Goal: Contribute content: Contribute content

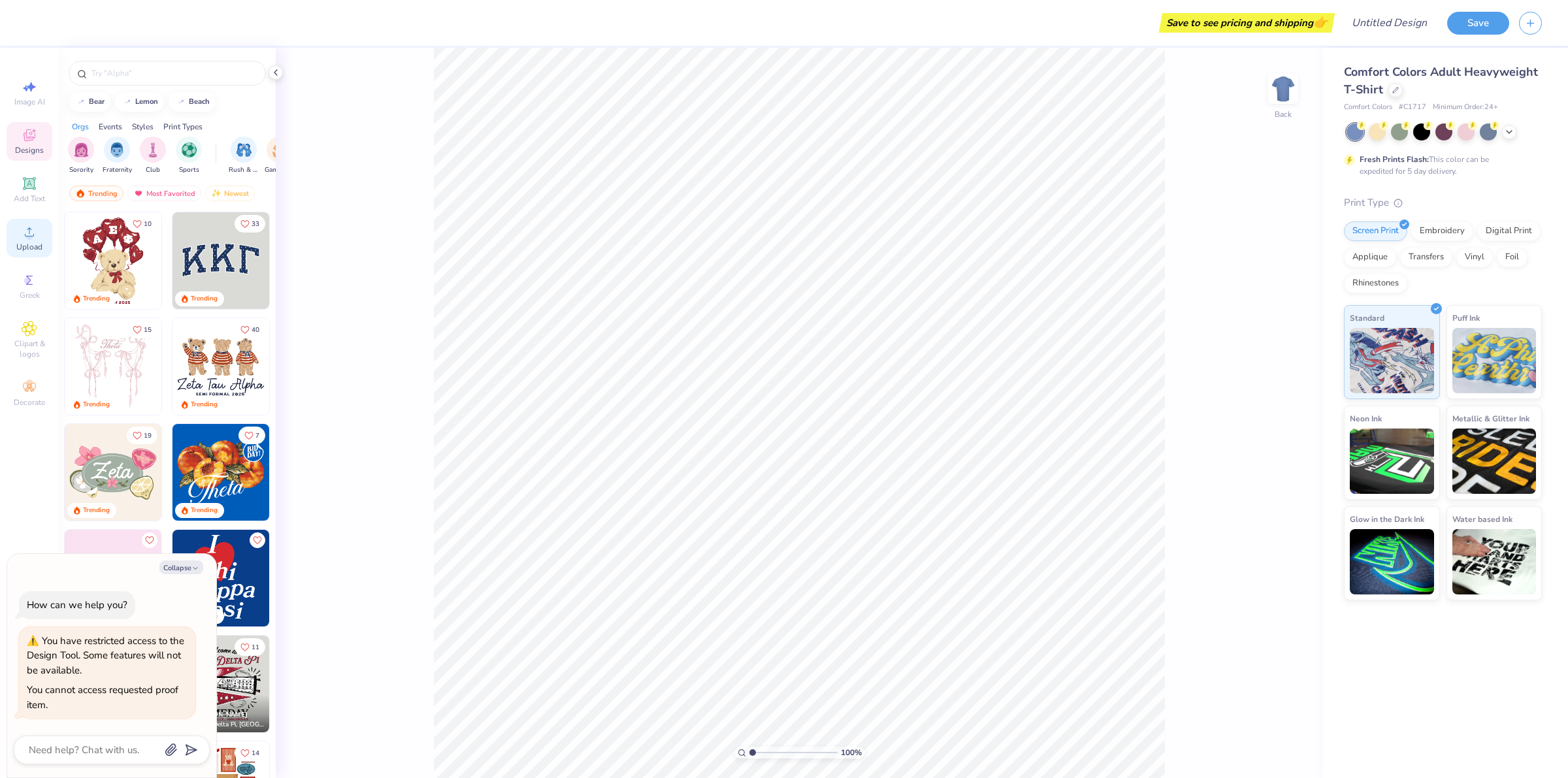
click at [30, 229] on icon at bounding box center [29, 232] width 16 height 16
click at [27, 224] on icon at bounding box center [29, 232] width 16 height 16
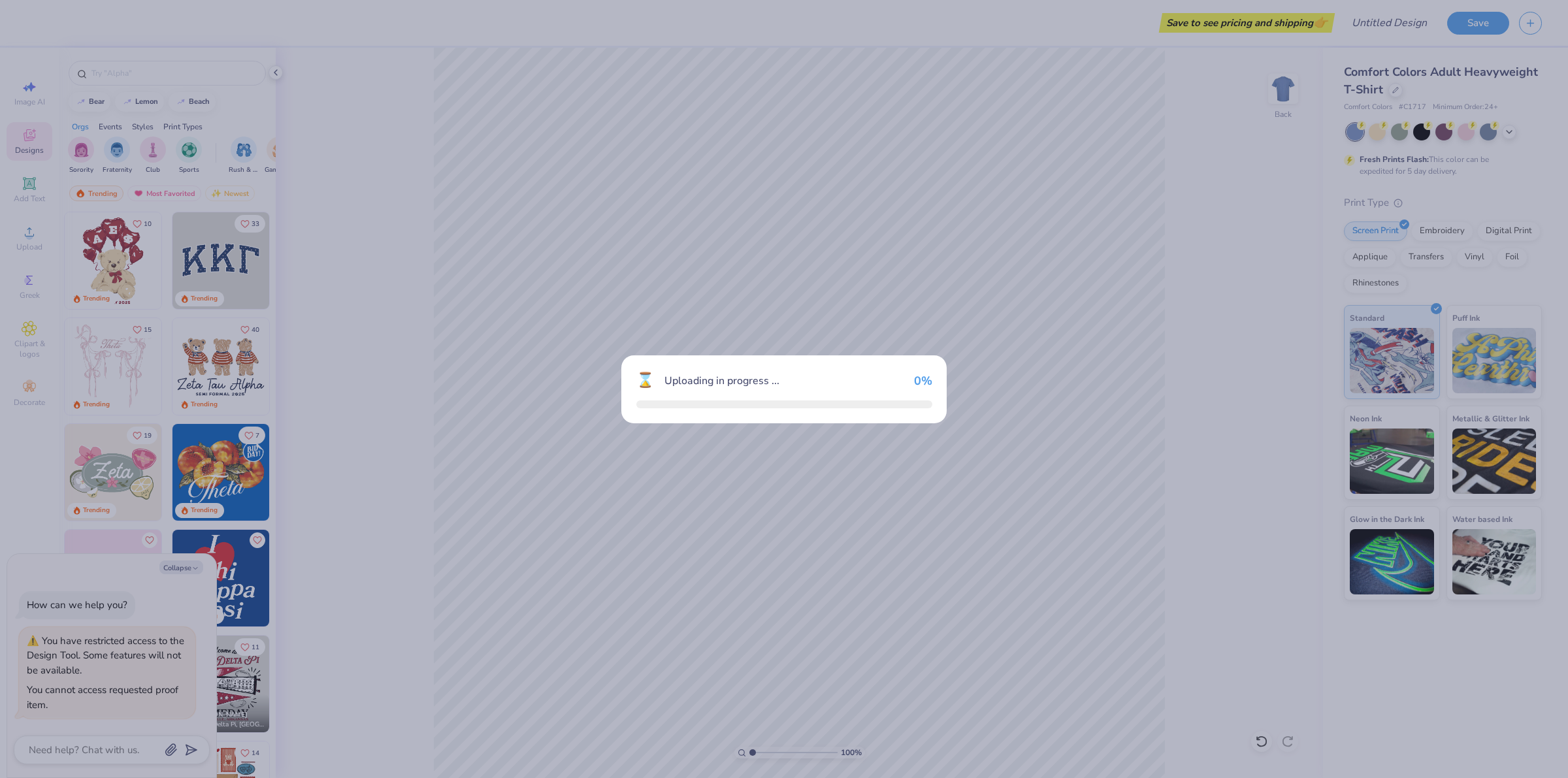
type textarea "x"
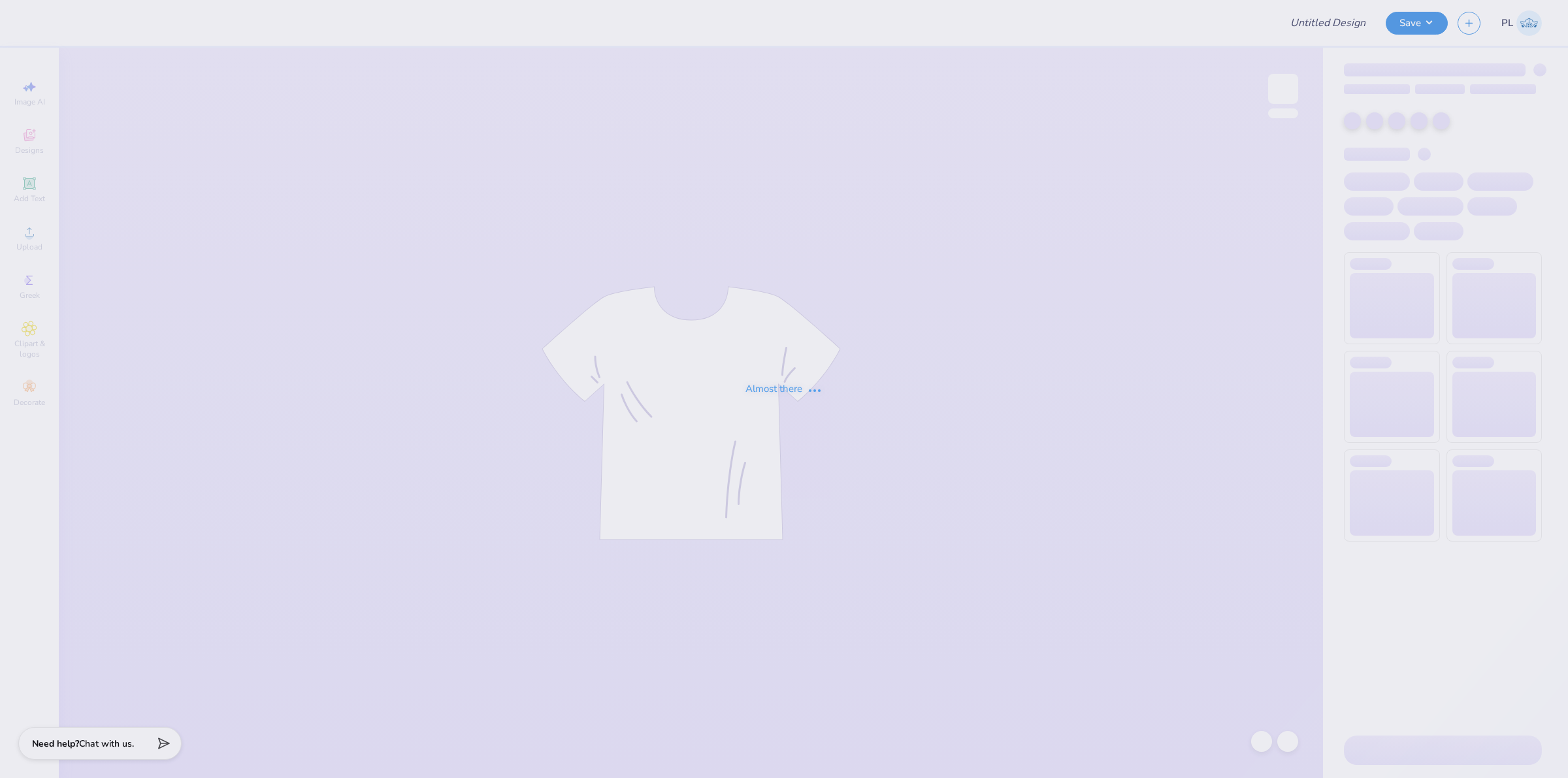
type input "OGDB"
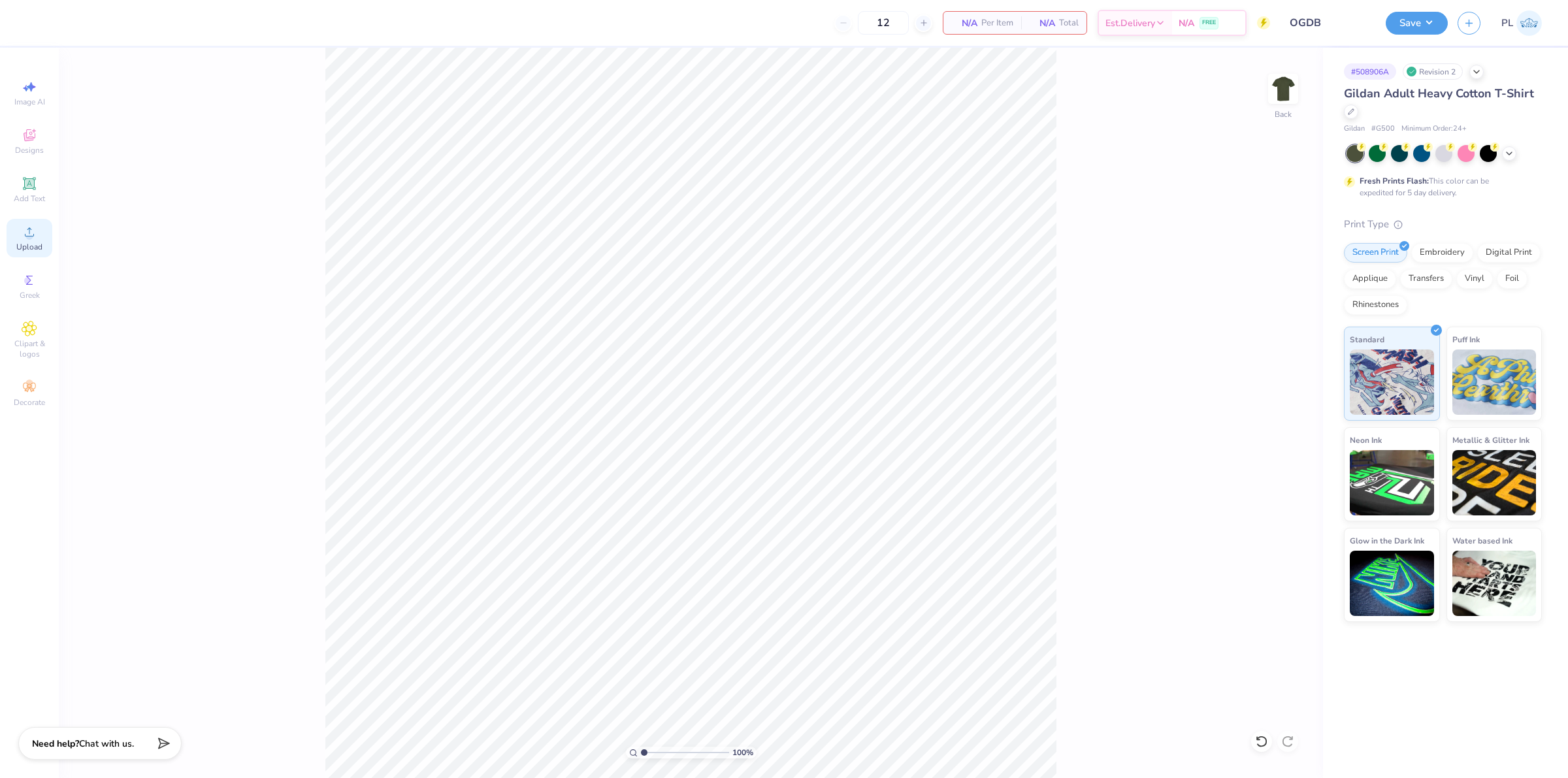
click at [24, 236] on icon at bounding box center [29, 232] width 16 height 16
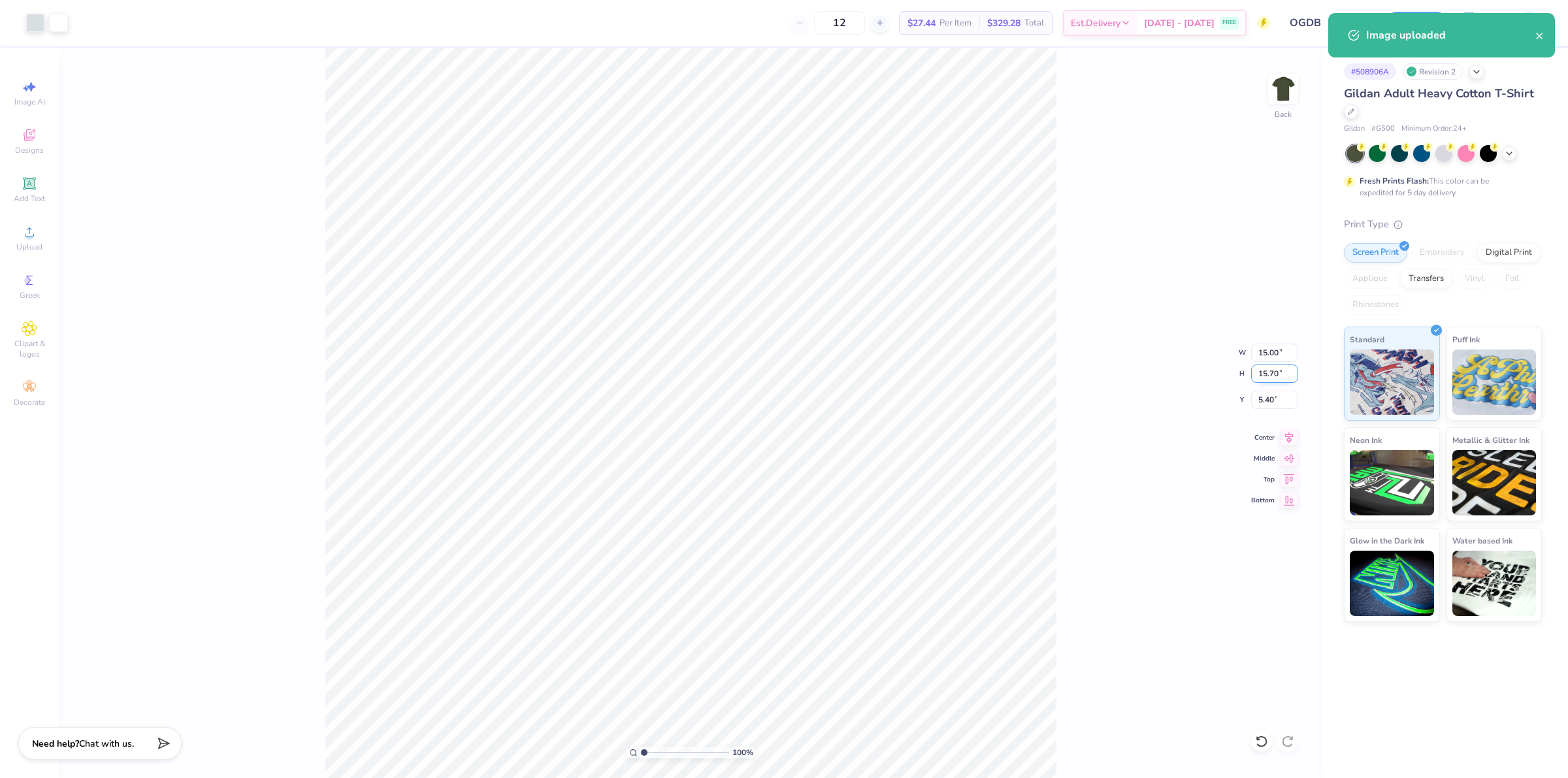
drag, startPoint x: 1257, startPoint y: 374, endPoint x: 1281, endPoint y: 369, distance: 24.5
click at [1281, 369] on input "15.70" at bounding box center [1274, 374] width 47 height 18
type input "8.76"
type input "8.37"
type input "8.87"
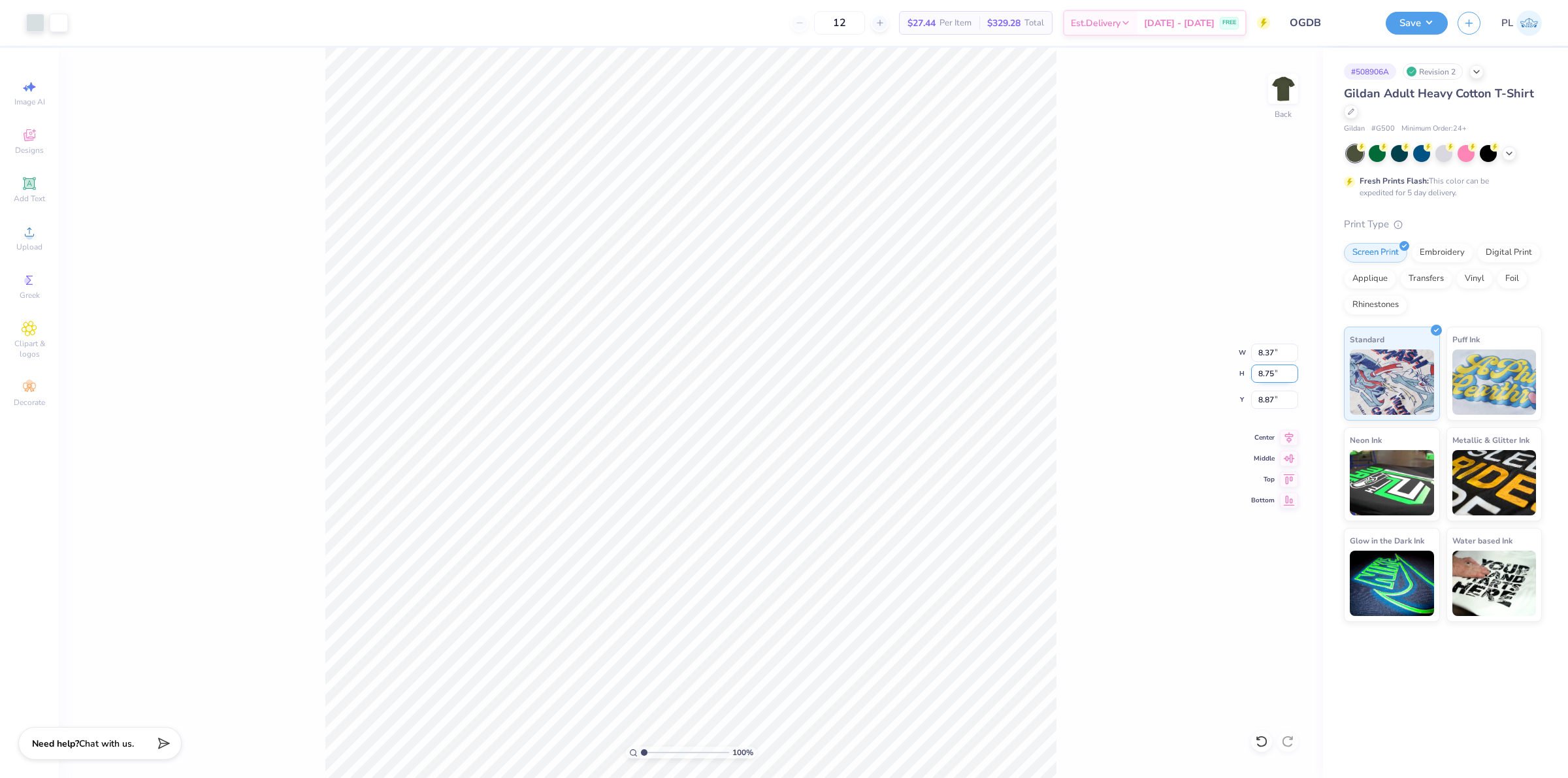
type input "8.75"
type input "8.36"
drag, startPoint x: 1255, startPoint y: 398, endPoint x: 1277, endPoint y: 391, distance: 23.1
click at [1277, 391] on input "8.88" at bounding box center [1274, 400] width 47 height 18
type input "3.00"
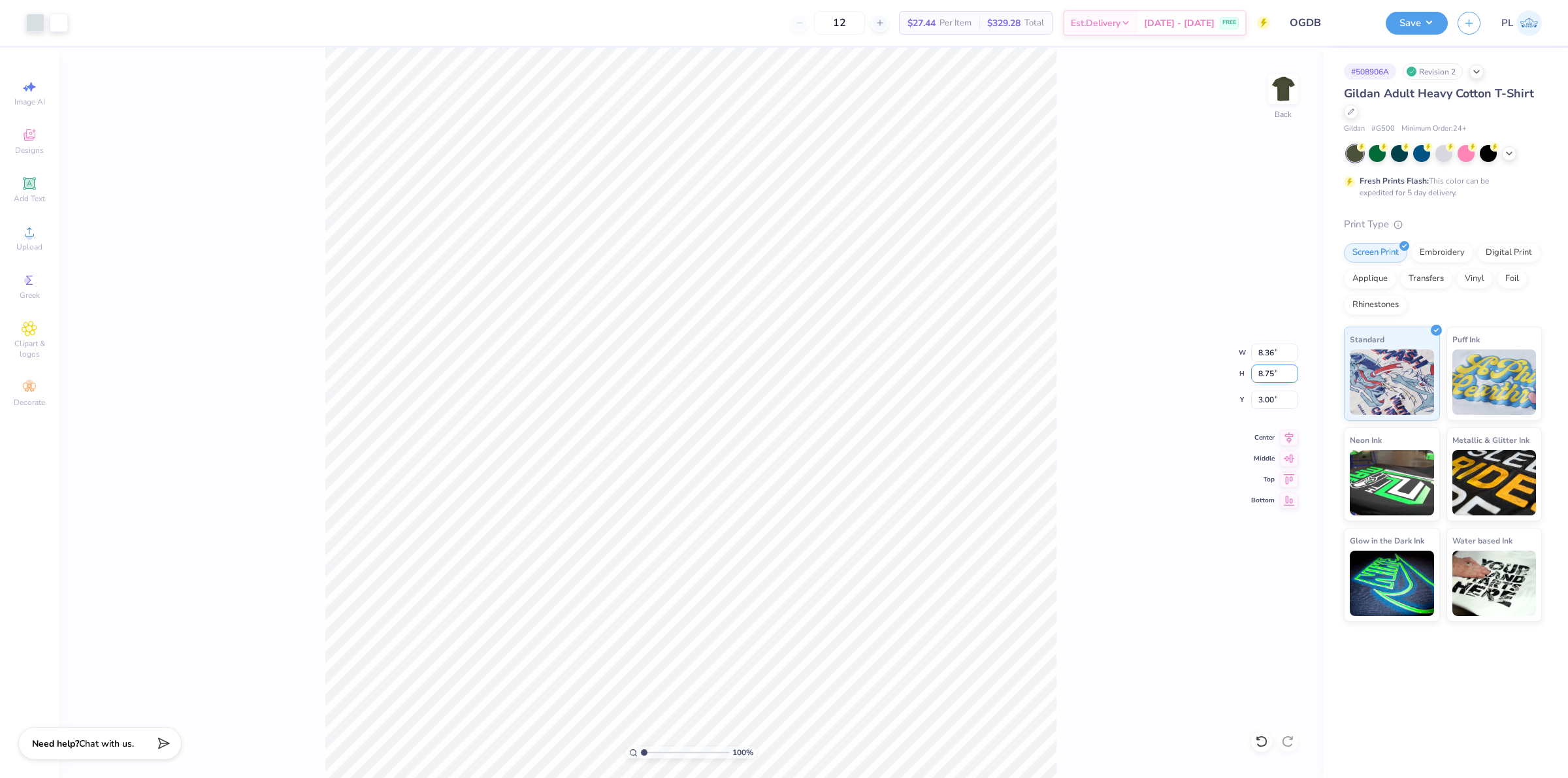
click at [1268, 376] on input "8.75" at bounding box center [1274, 374] width 47 height 18
click at [1404, 24] on button "Save" at bounding box center [1416, 21] width 62 height 23
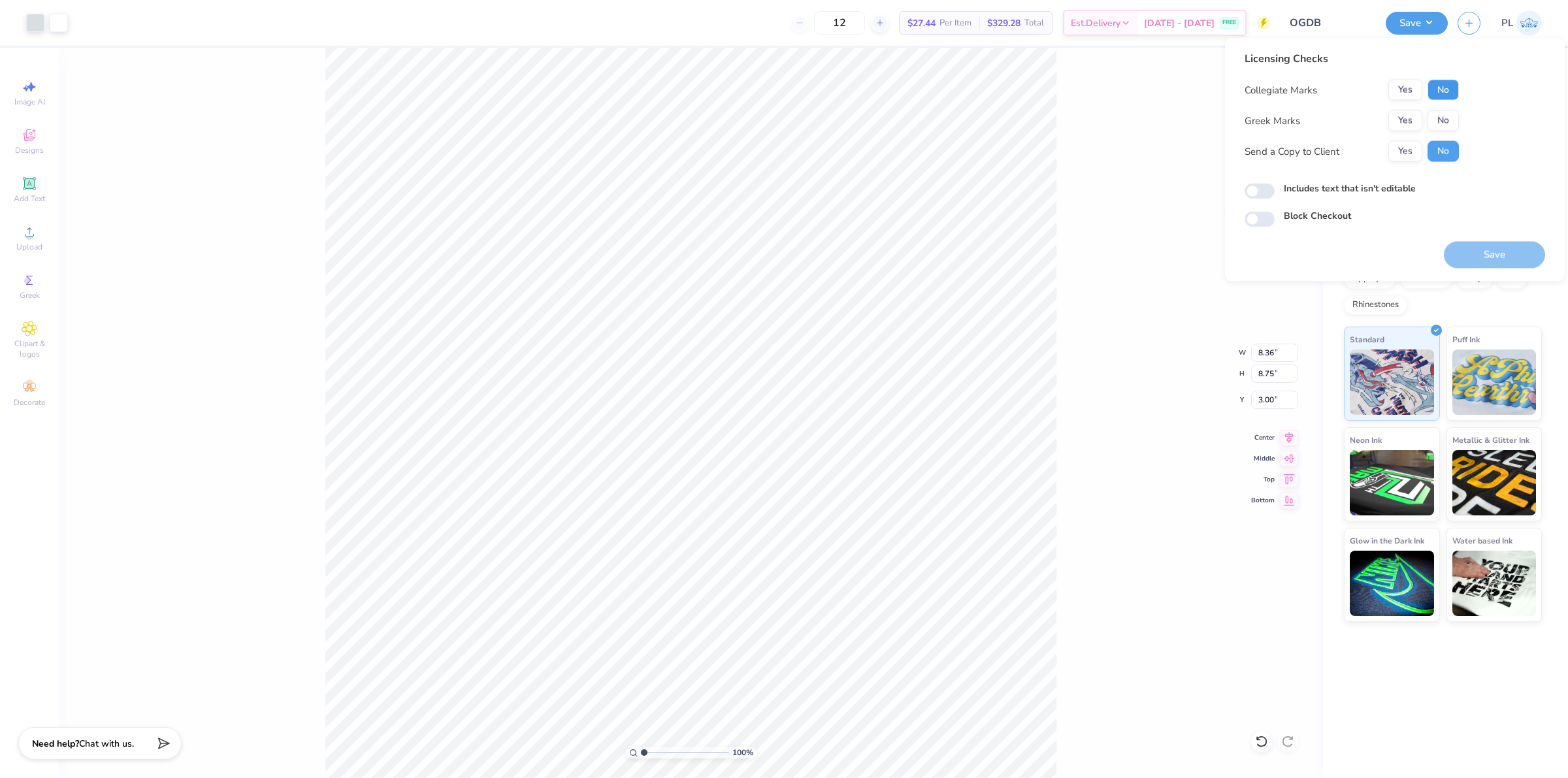
click at [1446, 89] on button "No" at bounding box center [1443, 91] width 32 height 21
click at [1448, 119] on button "No" at bounding box center [1443, 121] width 32 height 21
click at [1400, 188] on label "Includes text that isn't editable" at bounding box center [1349, 189] width 132 height 14
click at [1274, 188] on input "Includes text that isn't editable" at bounding box center [1259, 191] width 30 height 16
checkbox input "true"
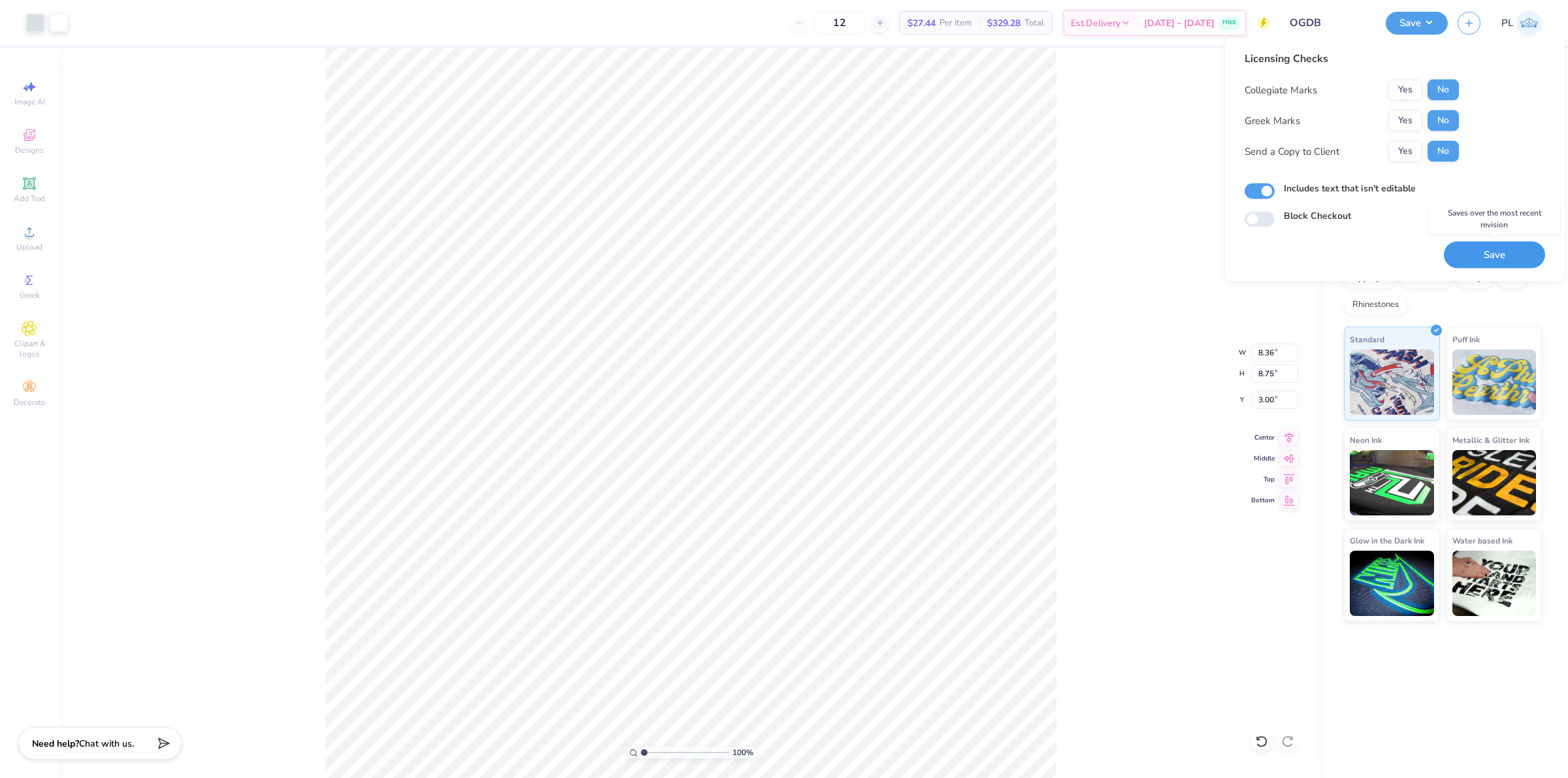
click at [1471, 248] on button "Save" at bounding box center [1494, 254] width 101 height 26
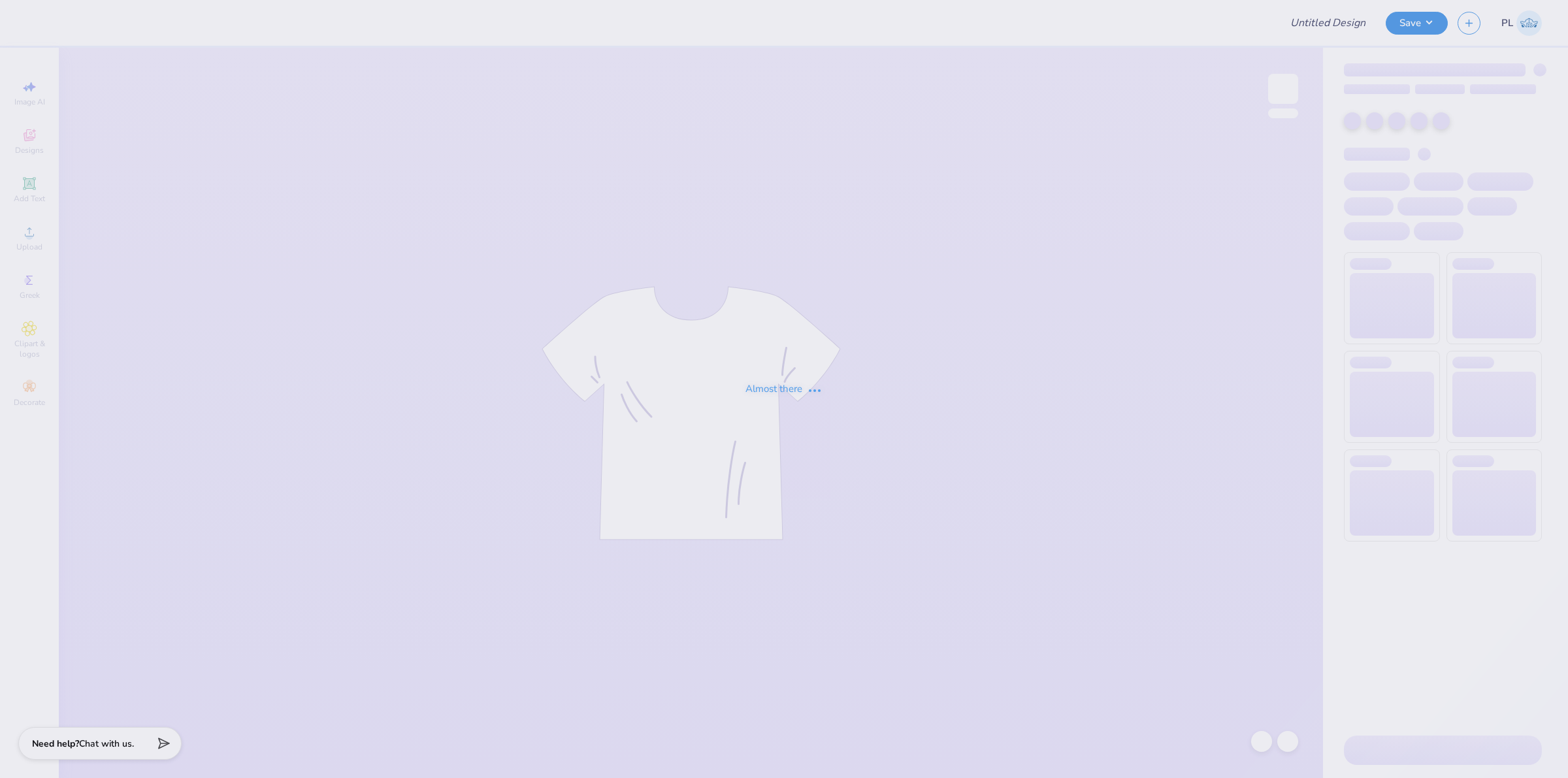
type input "Medlife Club tees"
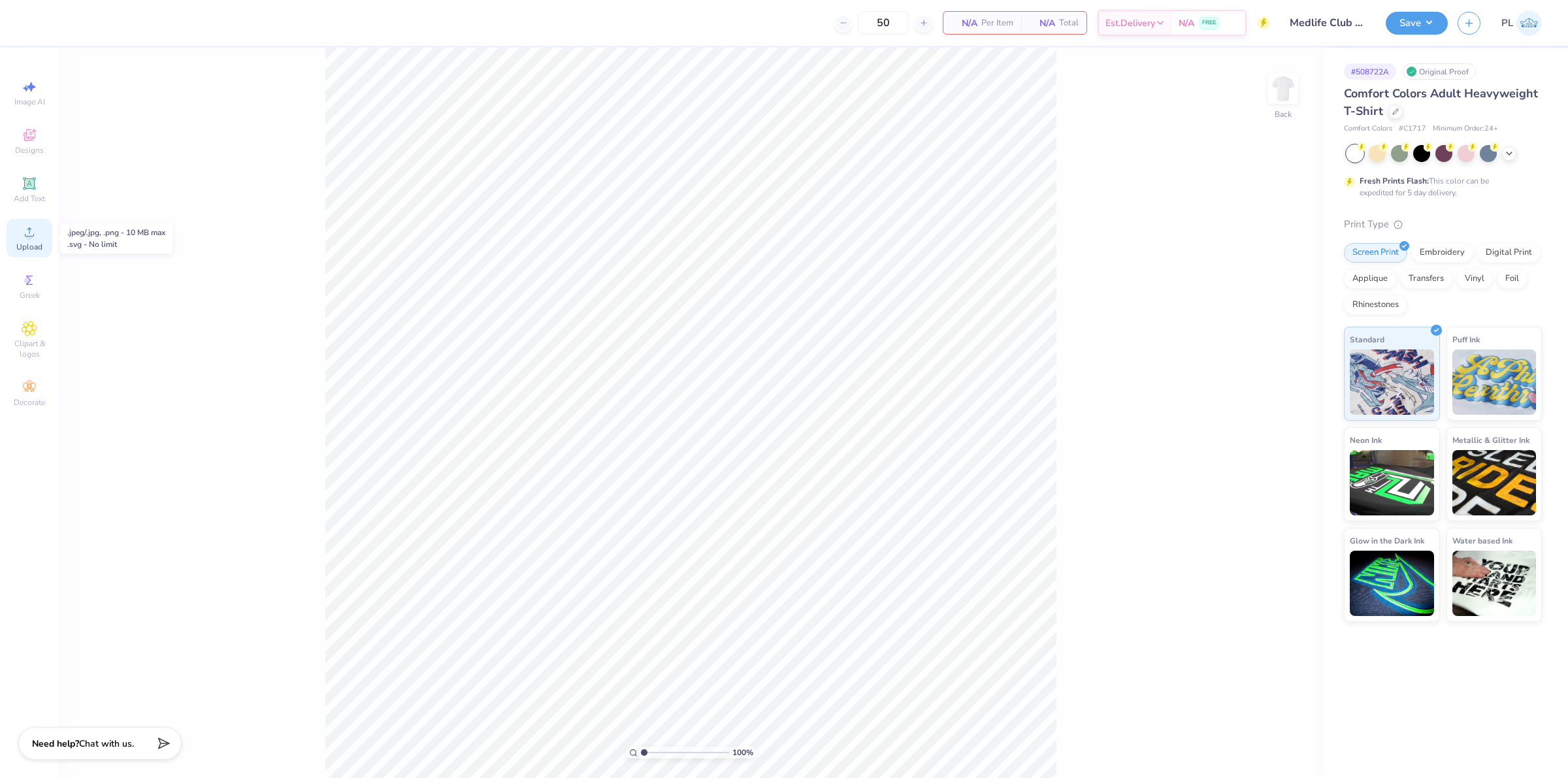
click at [45, 235] on div "Upload" at bounding box center [29, 238] width 46 height 38
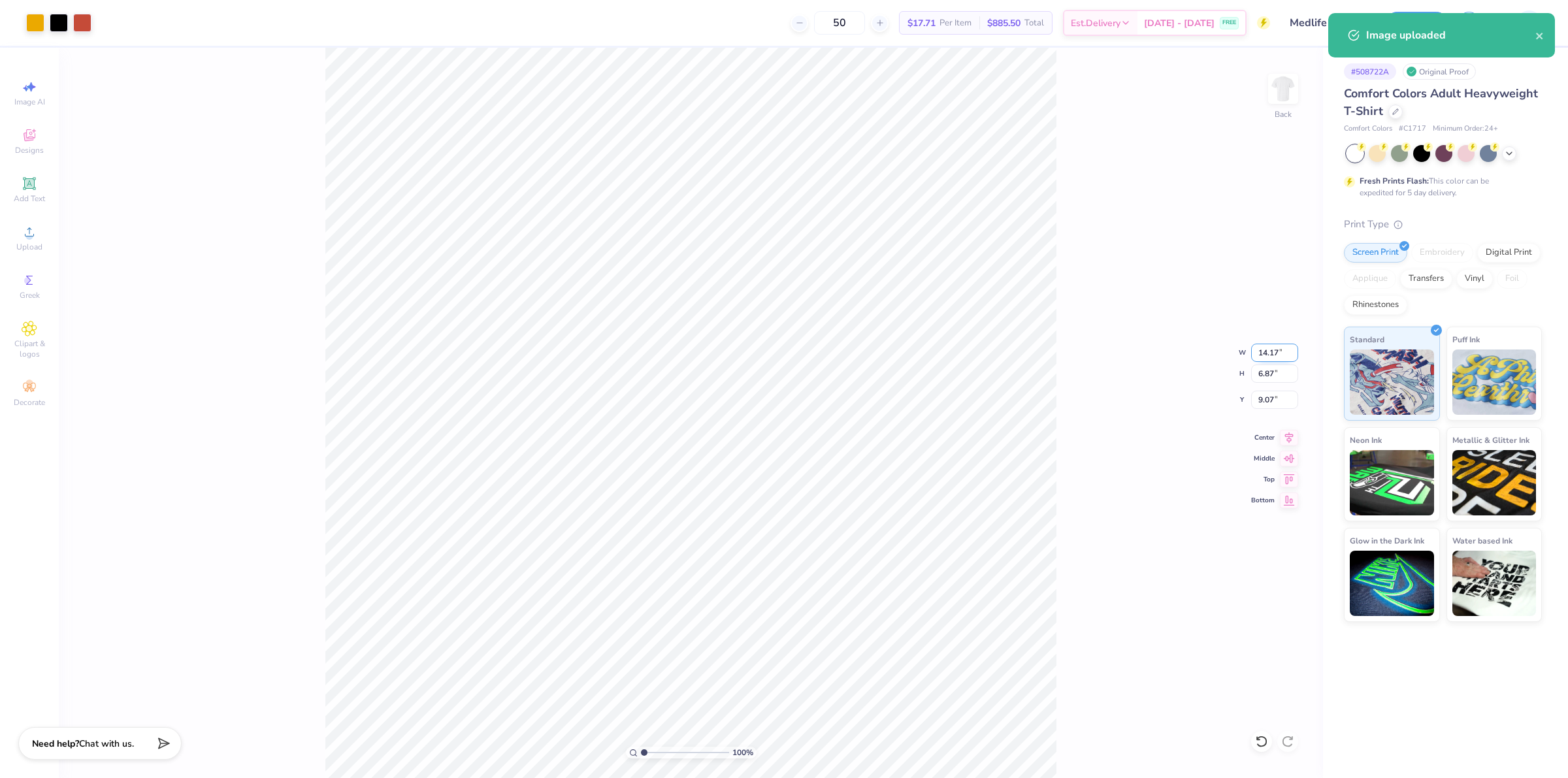
drag, startPoint x: 1259, startPoint y: 355, endPoint x: 1281, endPoint y: 351, distance: 22.4
click at [1281, 351] on input "14.17" at bounding box center [1274, 352] width 47 height 18
type input "6.00"
type input "2.91"
click at [1268, 373] on input "2.91" at bounding box center [1274, 374] width 47 height 18
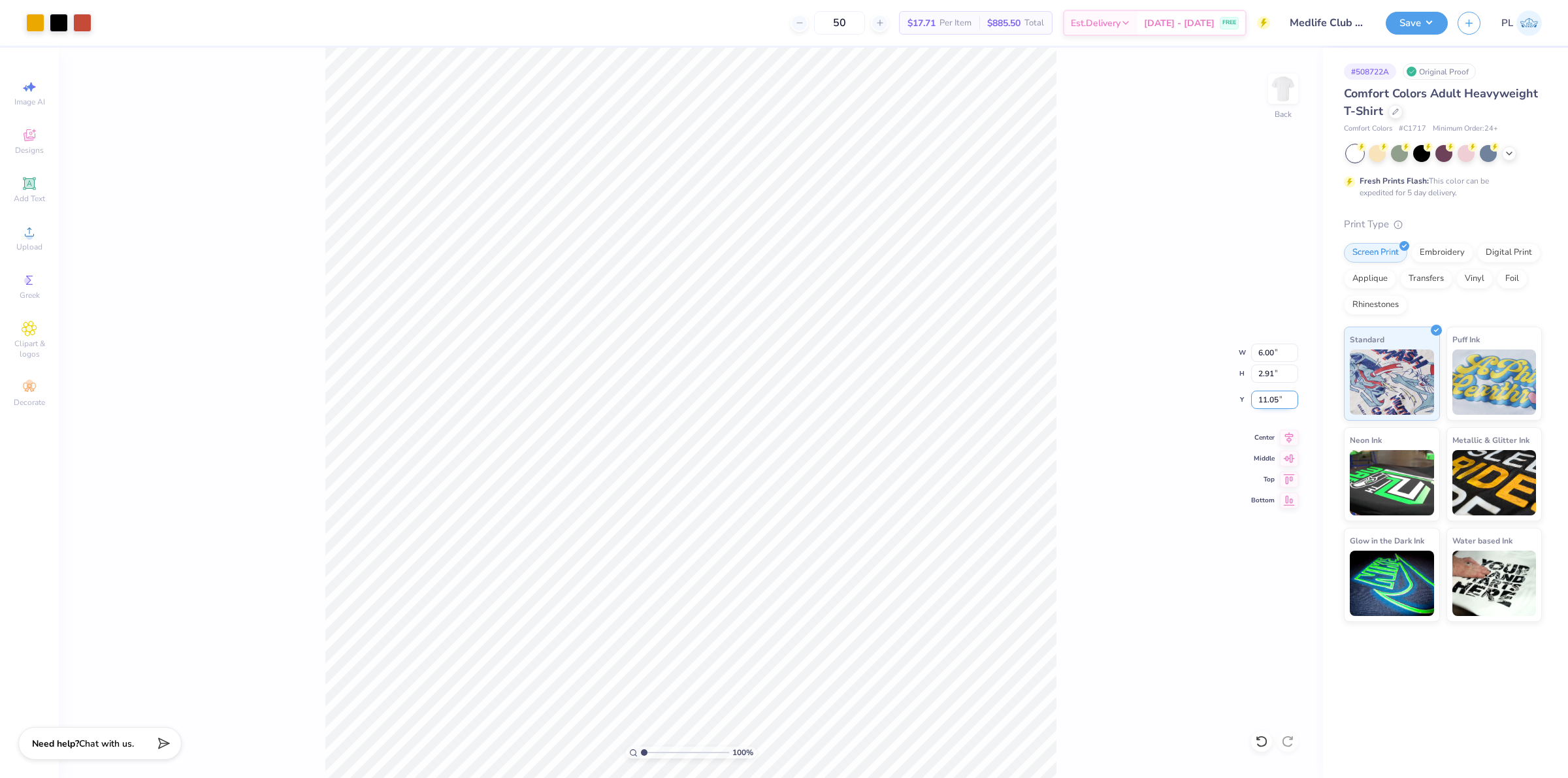
drag, startPoint x: 1256, startPoint y: 398, endPoint x: 1282, endPoint y: 398, distance: 26.0
click at [1282, 398] on input "11.05" at bounding box center [1274, 400] width 47 height 18
type input "3.00"
click at [1265, 380] on input "2.91" at bounding box center [1274, 374] width 47 height 18
drag, startPoint x: 1278, startPoint y: 350, endPoint x: 1253, endPoint y: 354, distance: 25.3
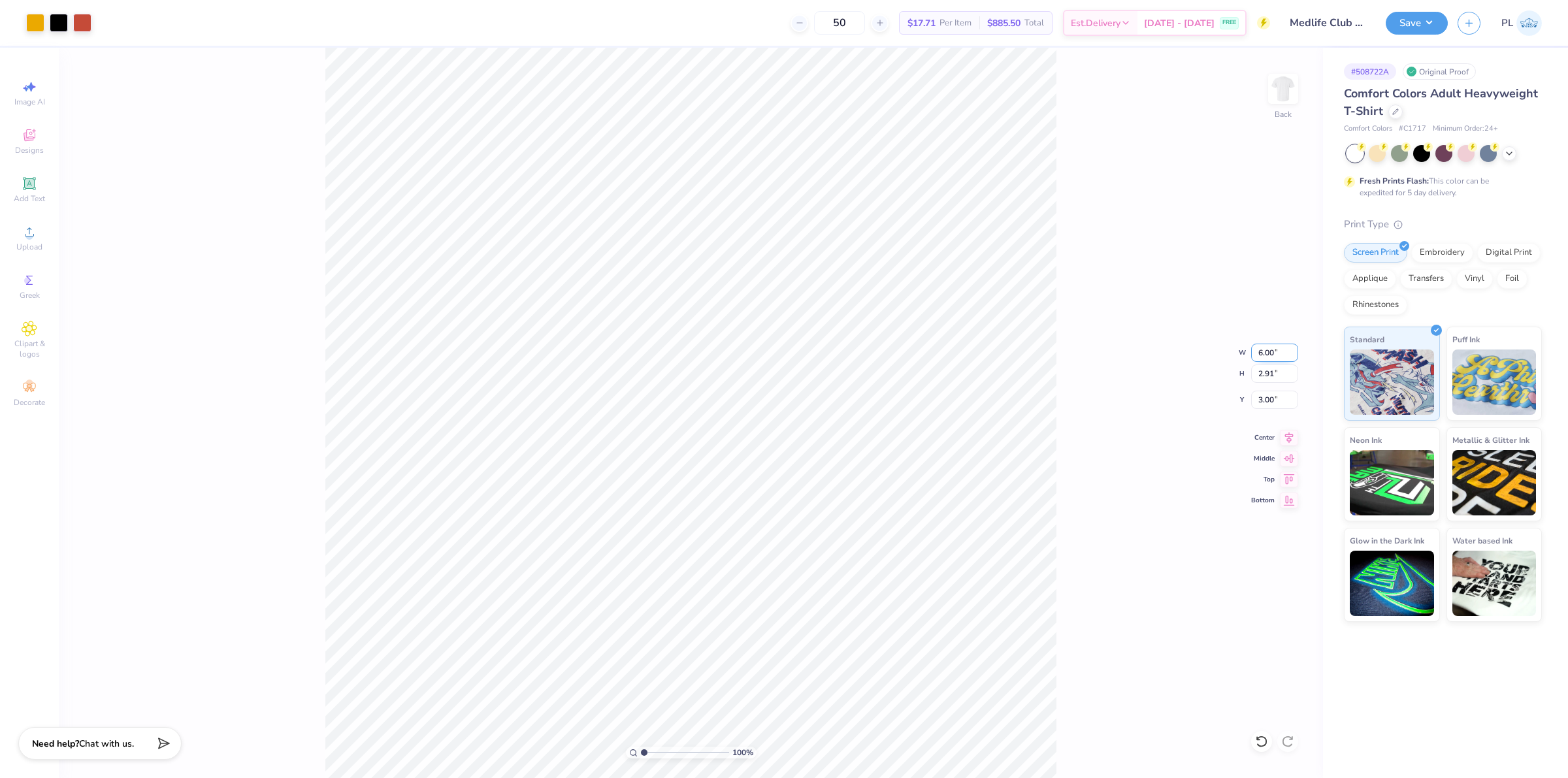
click at [1253, 354] on input "6.00" at bounding box center [1274, 352] width 47 height 18
type input "8.00"
type input "3.88"
type input "2.52"
click at [1266, 106] on div "100 % Back" at bounding box center [690, 413] width 1264 height 730
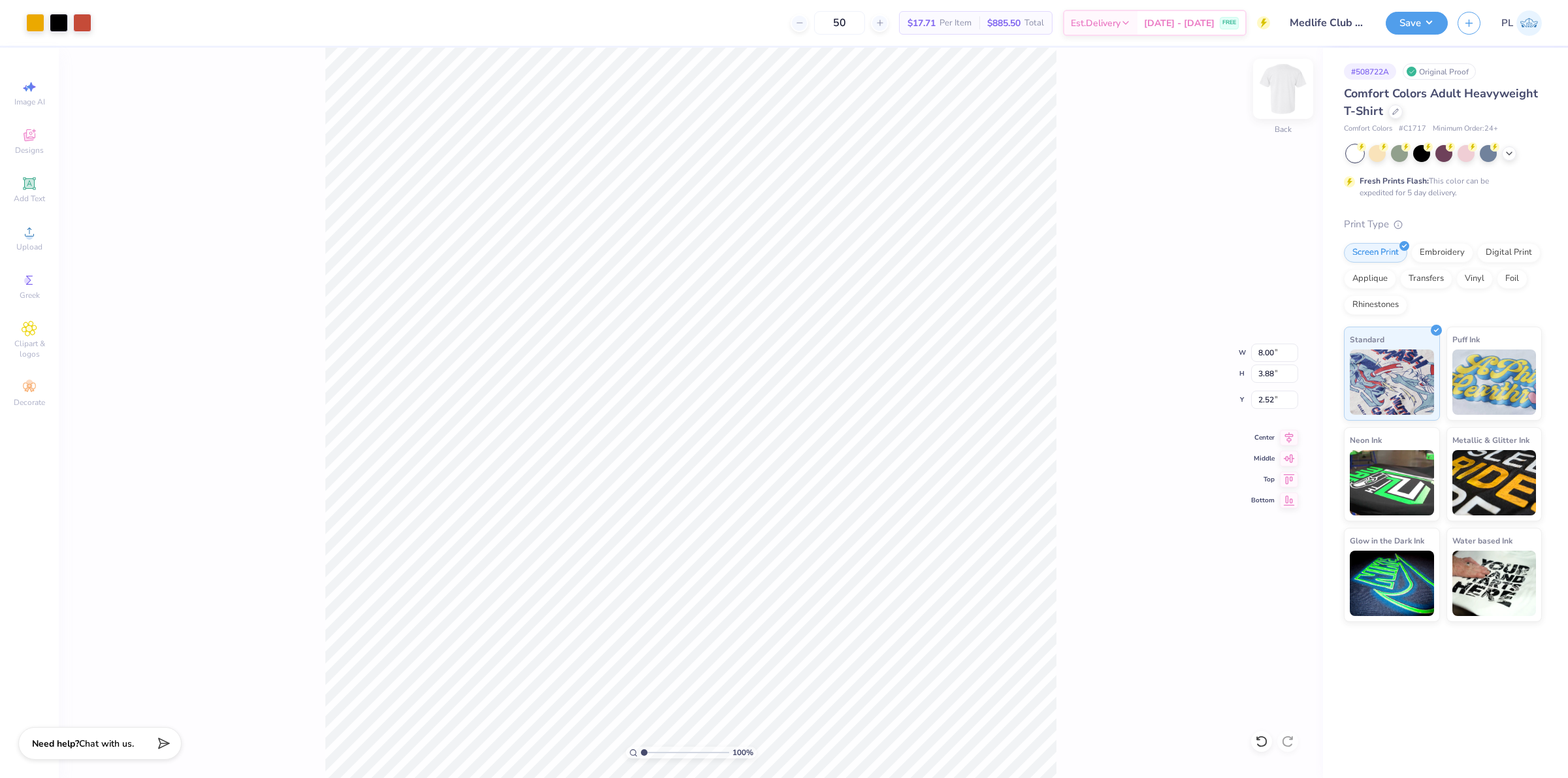
click at [1282, 84] on img at bounding box center [1283, 88] width 52 height 52
click at [26, 241] on div "Upload" at bounding box center [29, 238] width 46 height 38
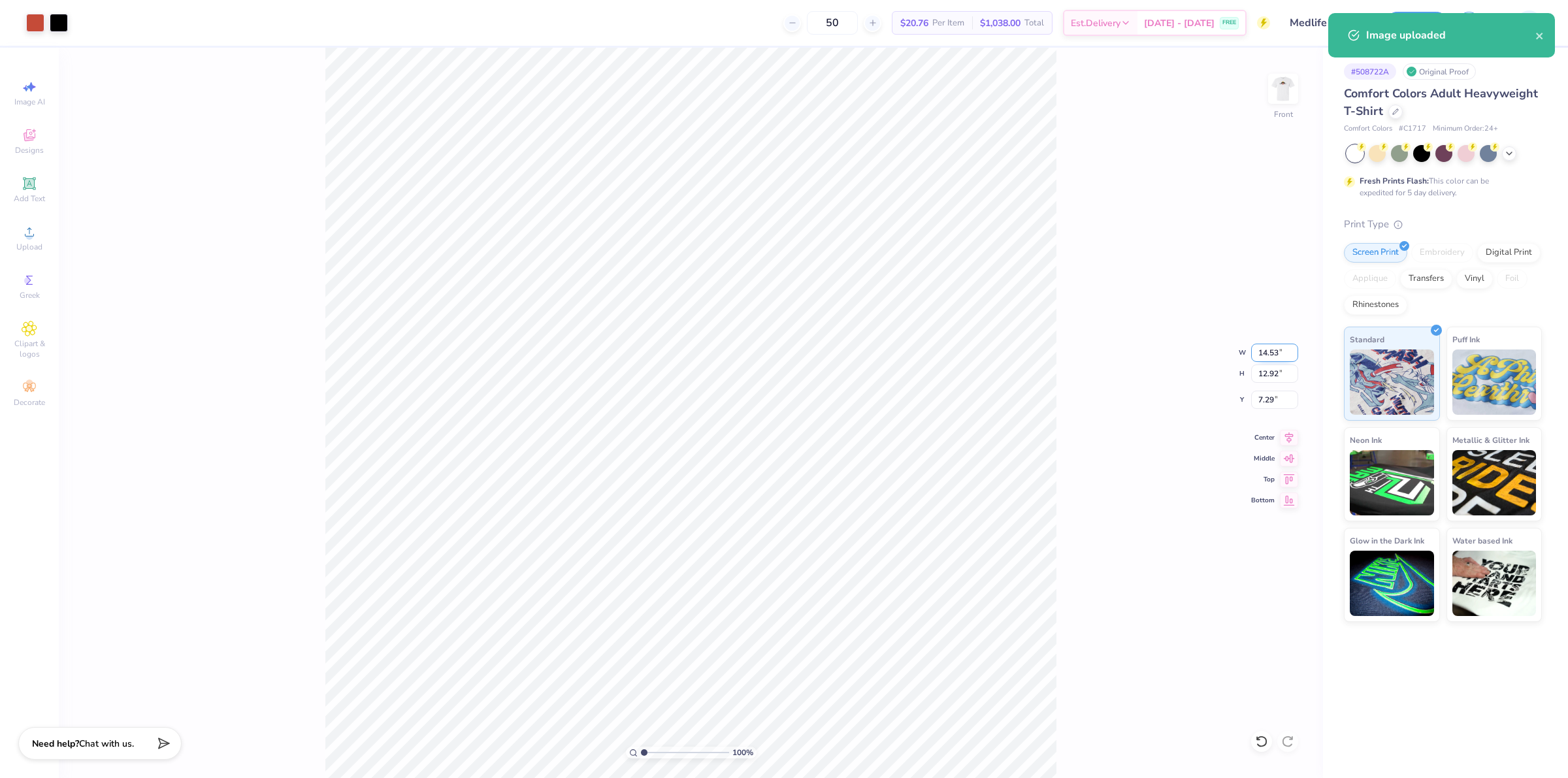
drag, startPoint x: 1257, startPoint y: 350, endPoint x: 1278, endPoint y: 348, distance: 21.1
click at [1278, 348] on input "14.53" at bounding box center [1274, 352] width 47 height 18
type input "11.00"
type input "9.78"
drag, startPoint x: 1259, startPoint y: 404, endPoint x: 1276, endPoint y: 401, distance: 17.3
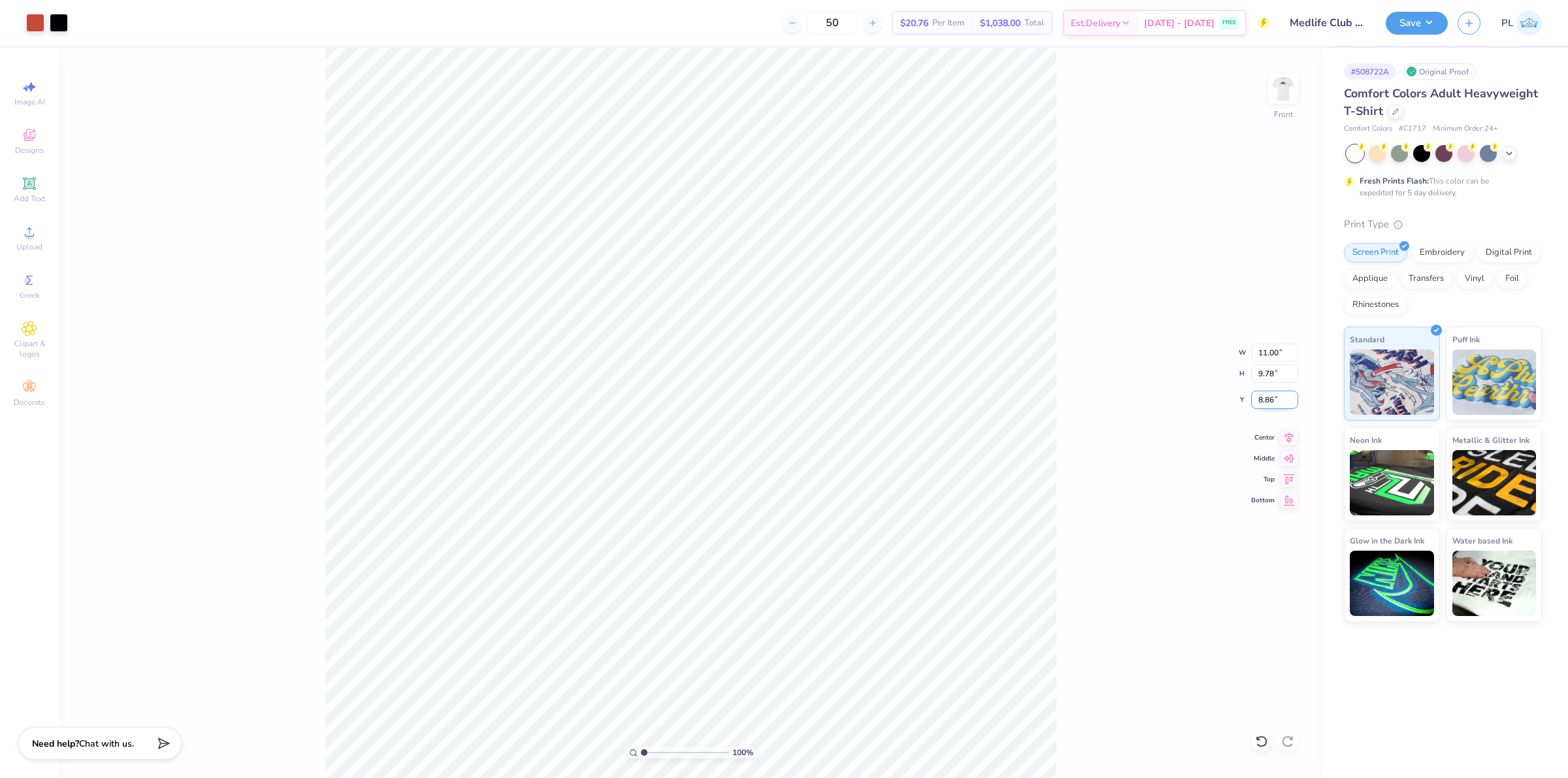
click at [1276, 401] on input "8.86" at bounding box center [1274, 400] width 47 height 18
type input "3.00"
click at [1269, 364] on input "9.78" at bounding box center [1274, 374] width 47 height 18
click at [1414, 15] on button "Save" at bounding box center [1416, 21] width 62 height 23
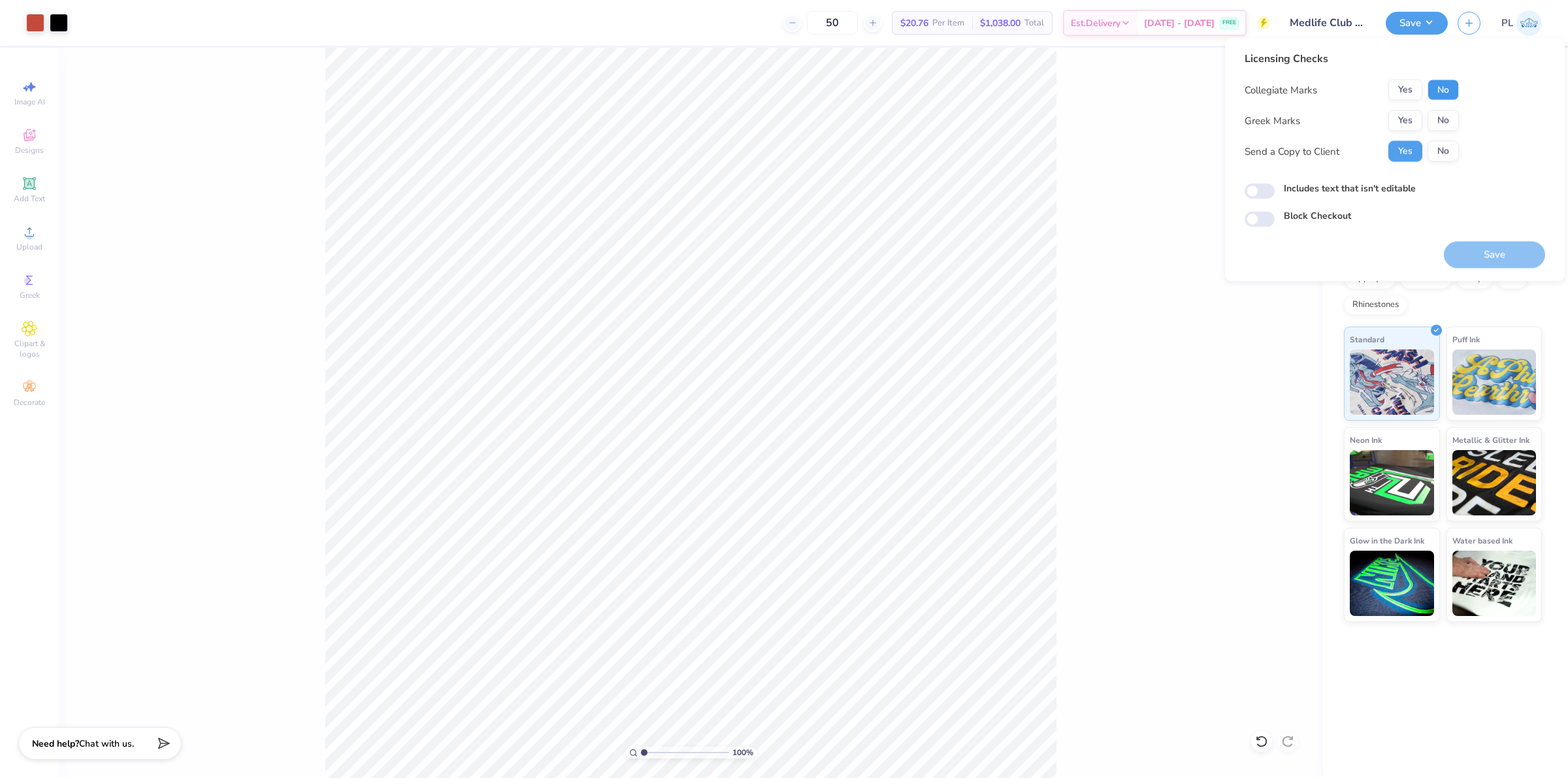
click at [1452, 86] on button "No" at bounding box center [1443, 91] width 32 height 21
click at [1452, 125] on button "No" at bounding box center [1443, 121] width 32 height 21
click at [1415, 197] on div "Includes text that isn't editable" at bounding box center [1394, 190] width 300 height 17
click at [1391, 185] on label "Includes text that isn't editable" at bounding box center [1349, 189] width 132 height 14
click at [1274, 185] on input "Includes text that isn't editable" at bounding box center [1259, 191] width 30 height 16
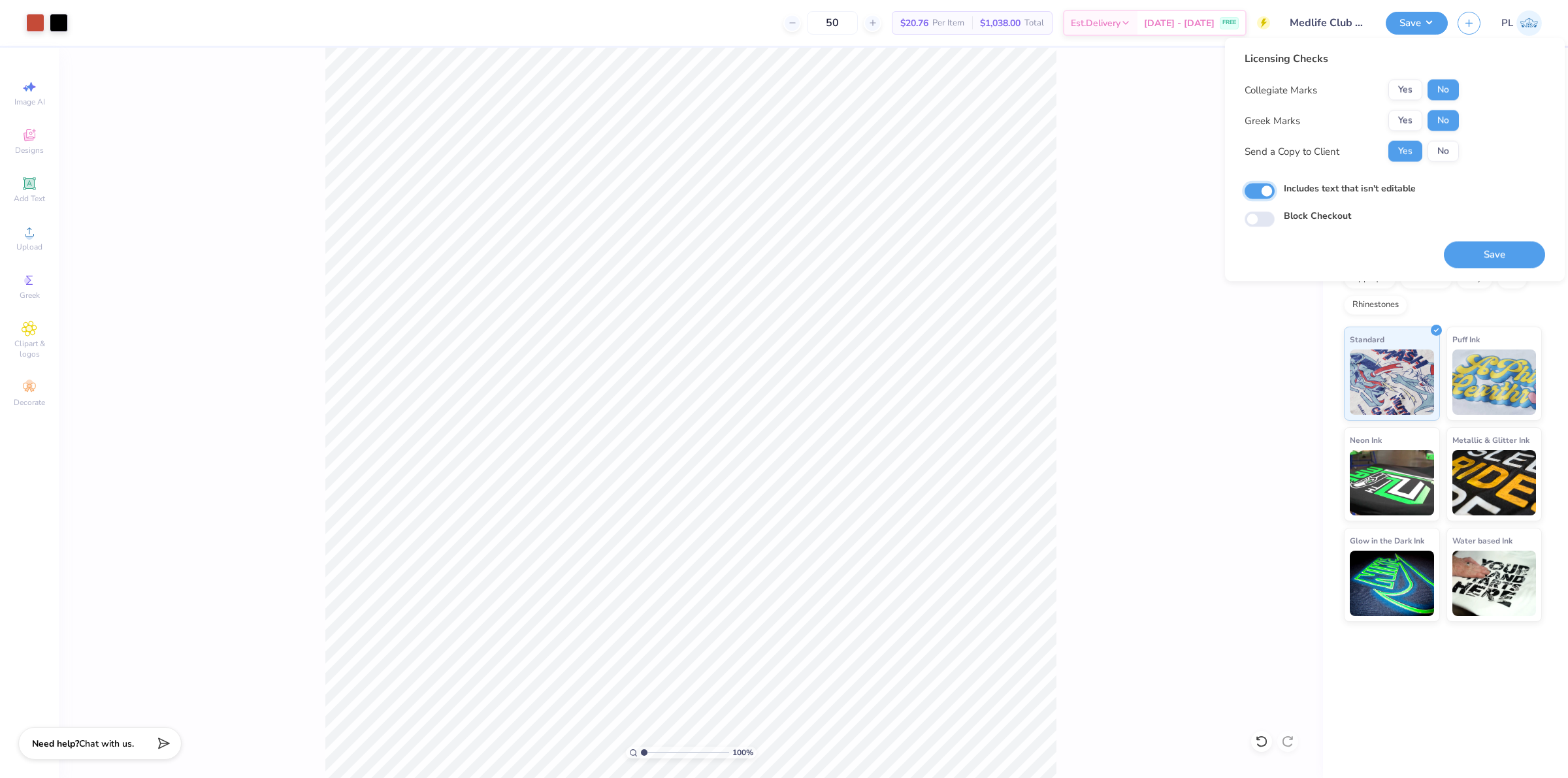
checkbox input "true"
click at [1462, 254] on button "Save" at bounding box center [1494, 254] width 101 height 26
